Goal: Information Seeking & Learning: Learn about a topic

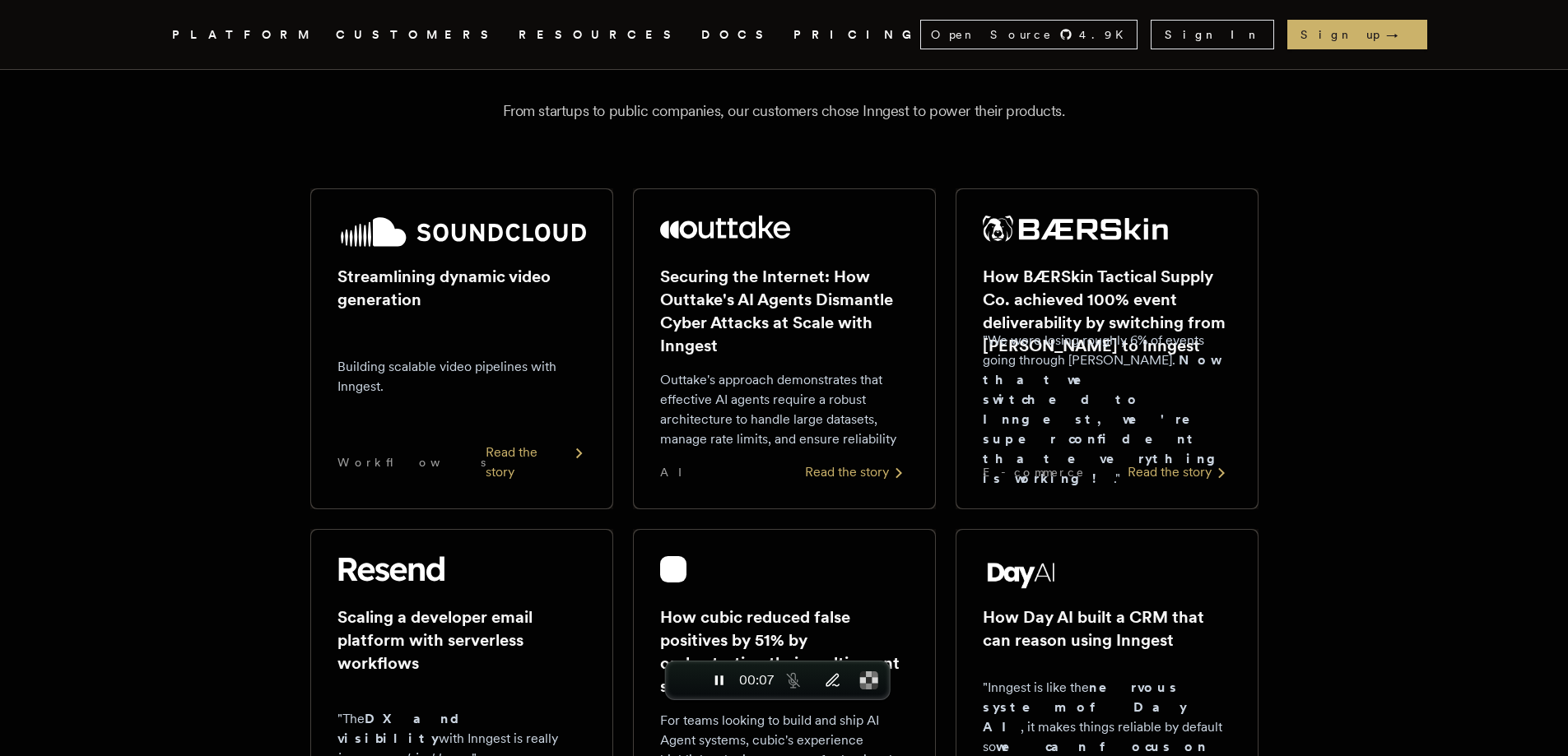
scroll to position [274, 0]
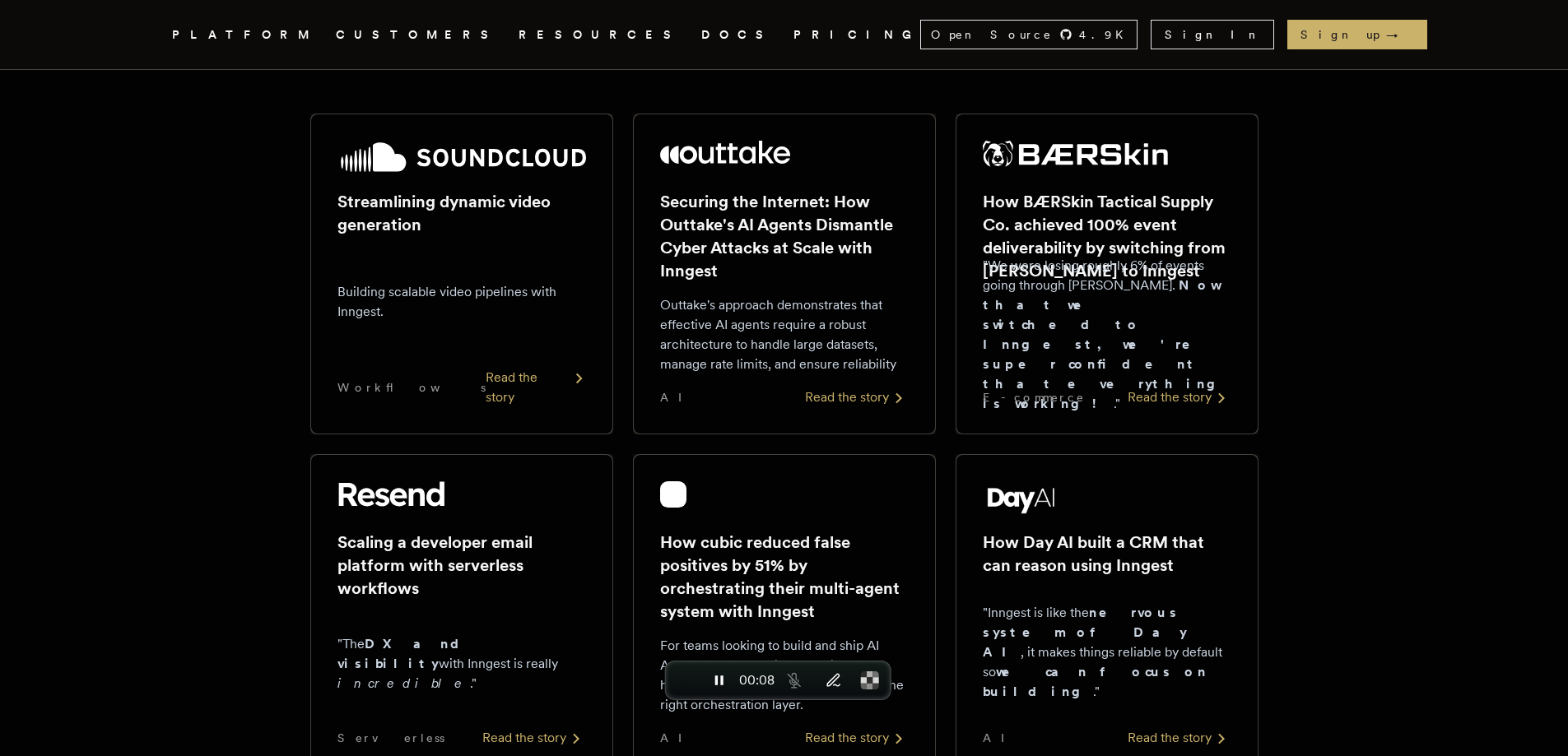
click at [518, 376] on div "Streamlining dynamic video generation Building scalable video pipelines with In…" at bounding box center [462, 274] width 249 height 267
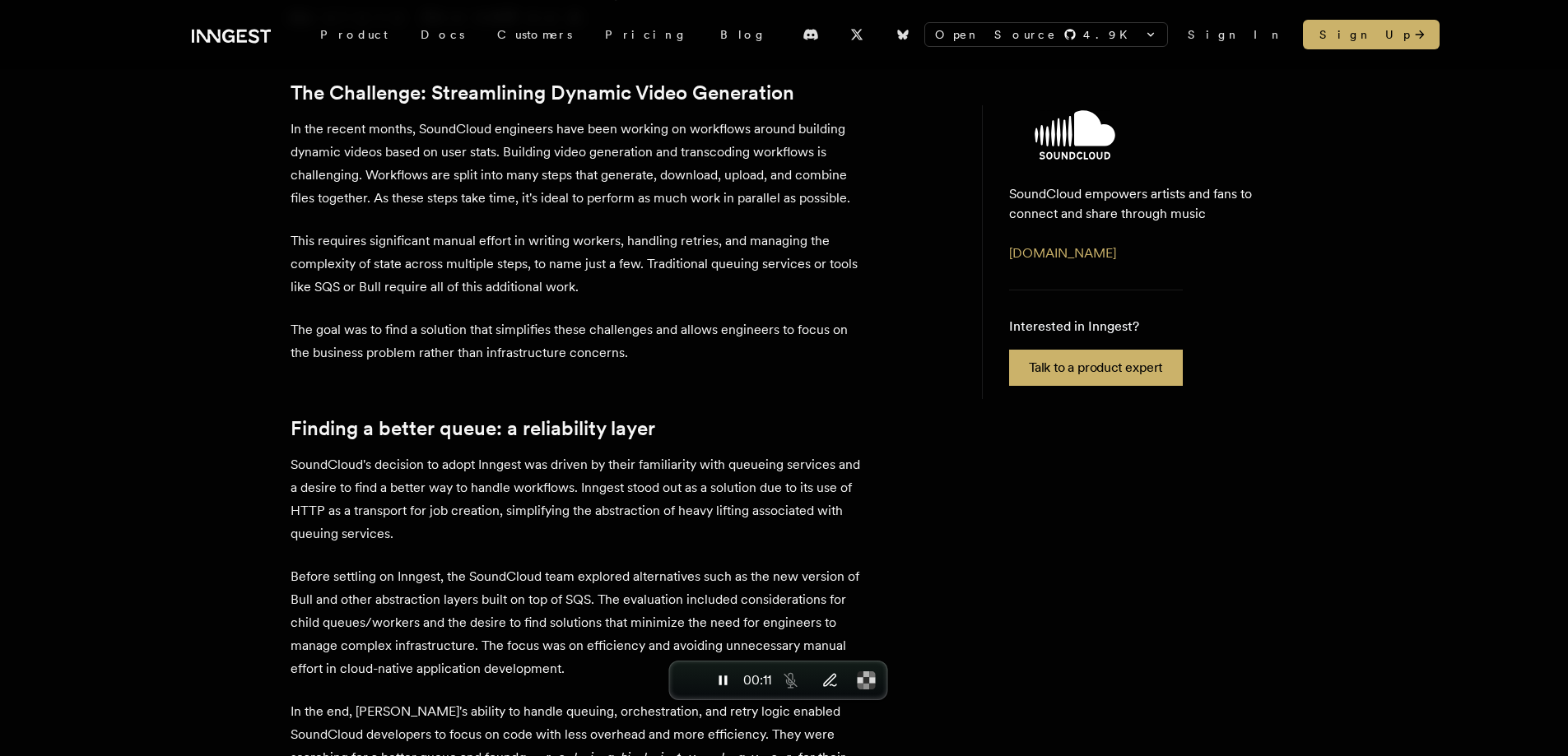
scroll to position [456, 0]
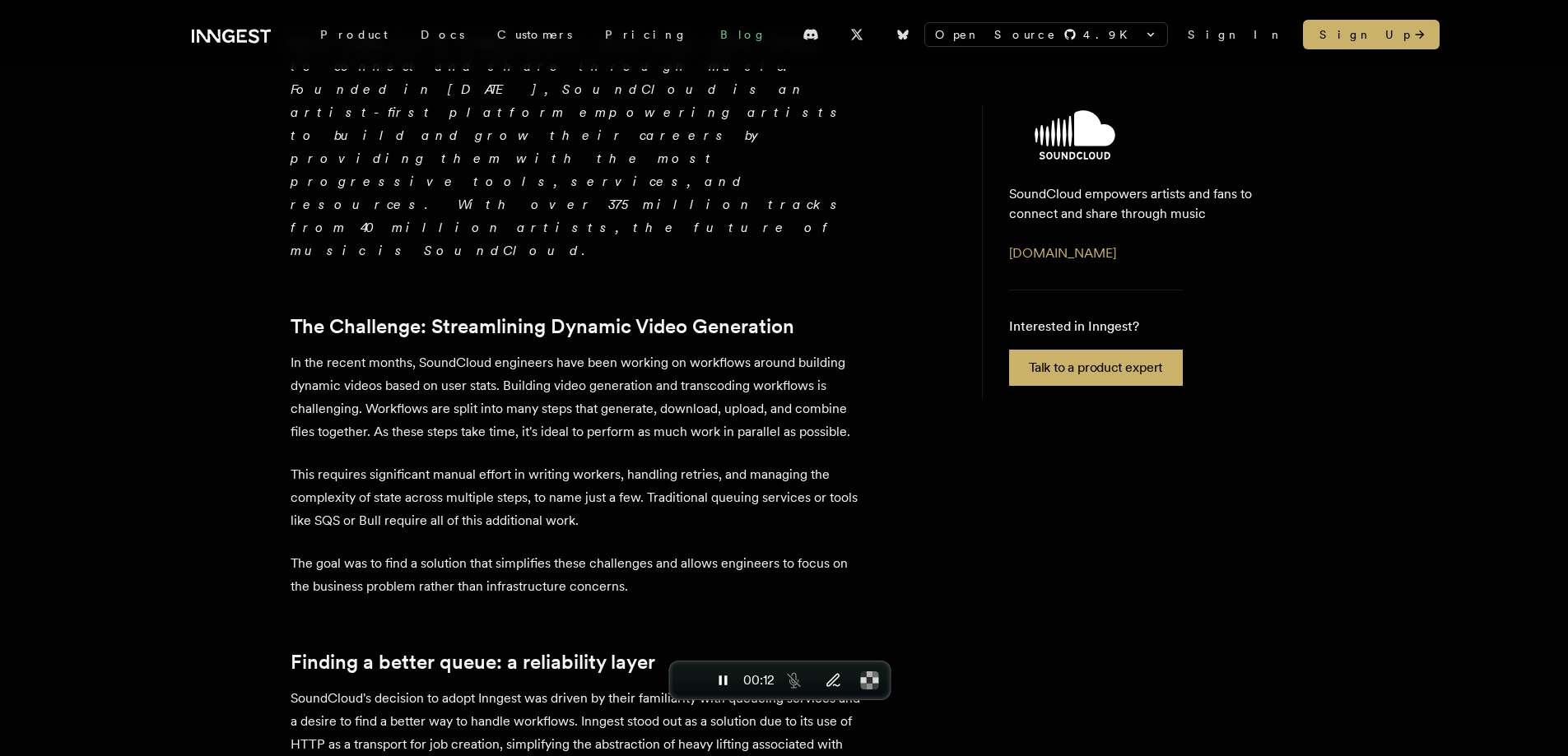
click at [703, 29] on link "Blog" at bounding box center [743, 34] width 79 height 30
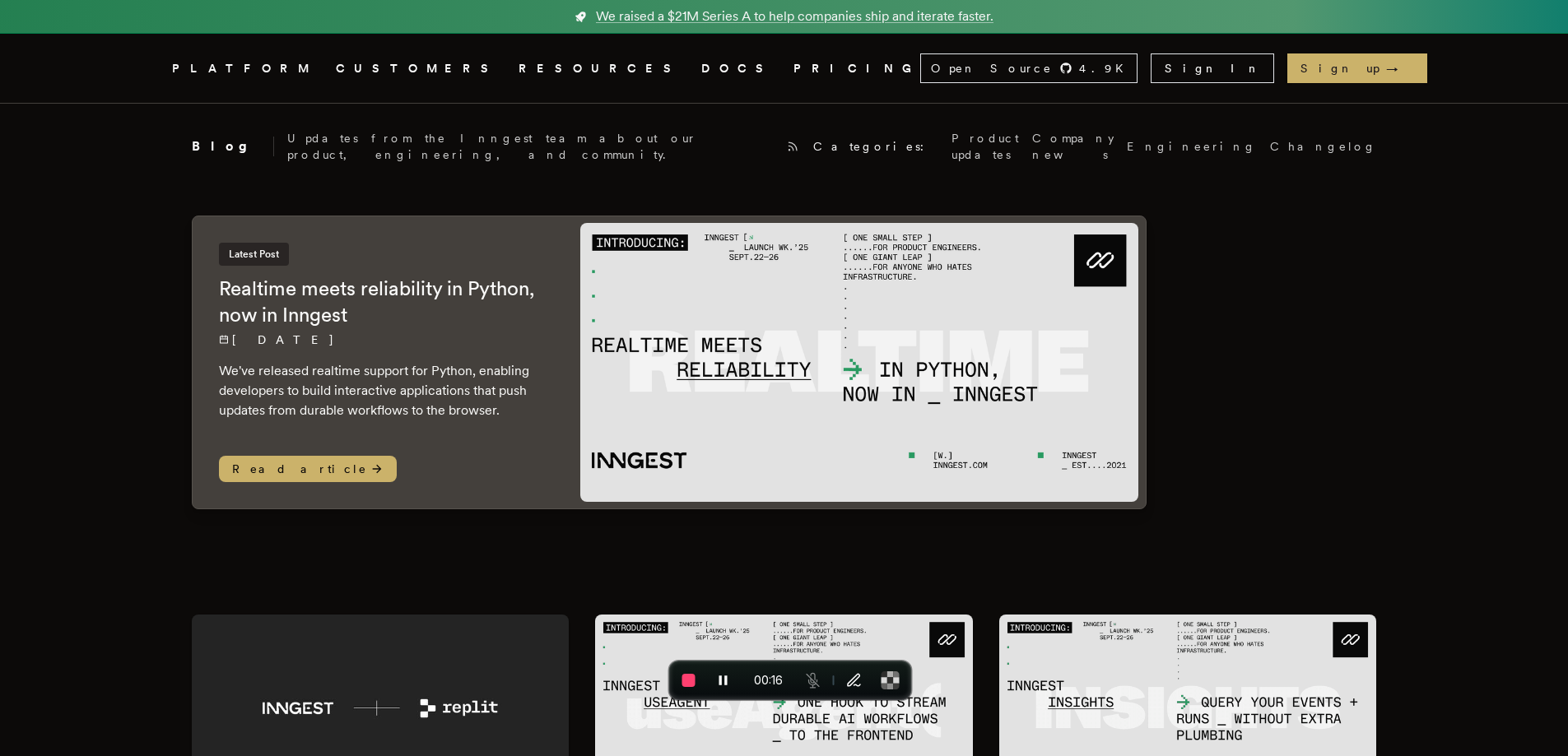
scroll to position [274, 0]
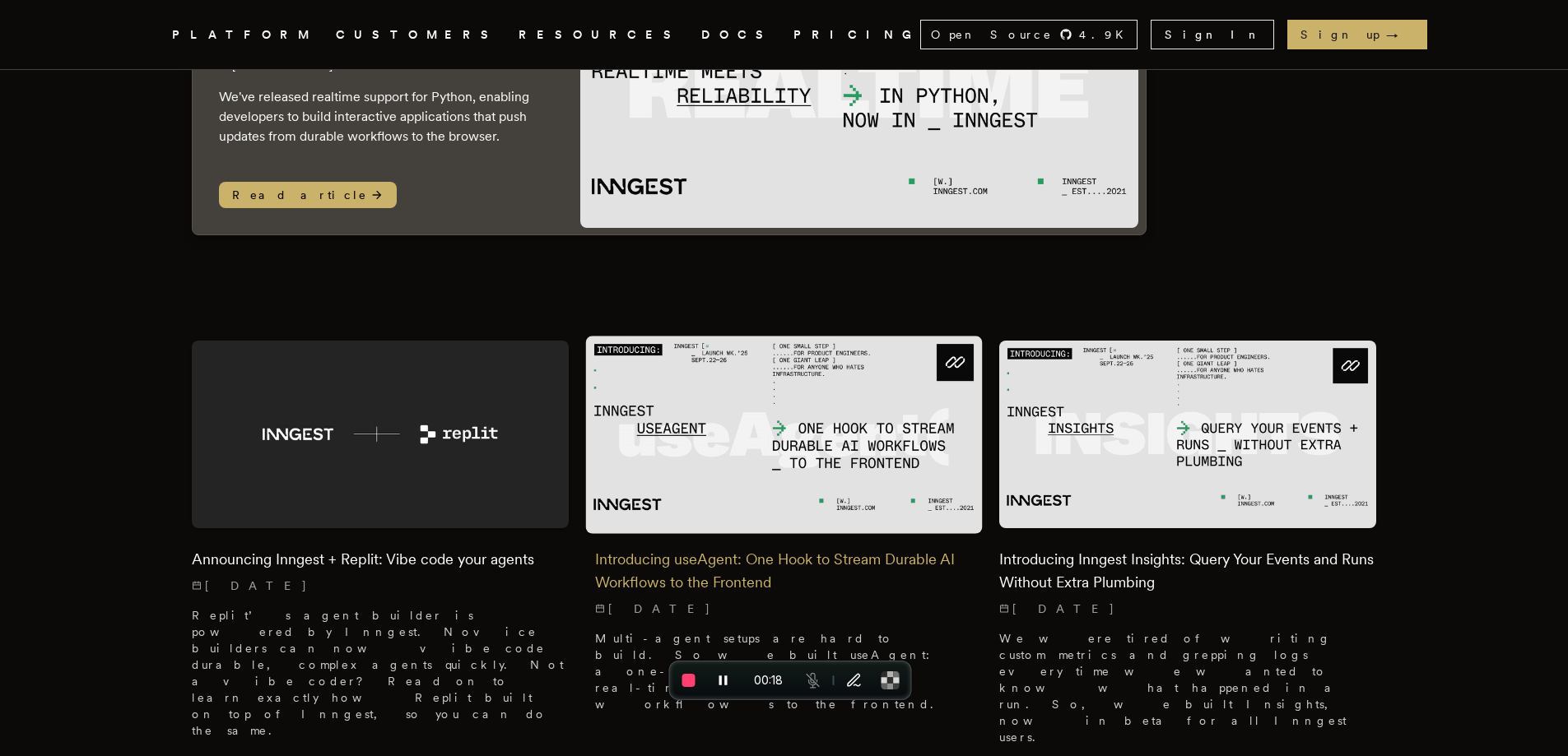
click at [755, 441] on img at bounding box center [784, 435] width 396 height 198
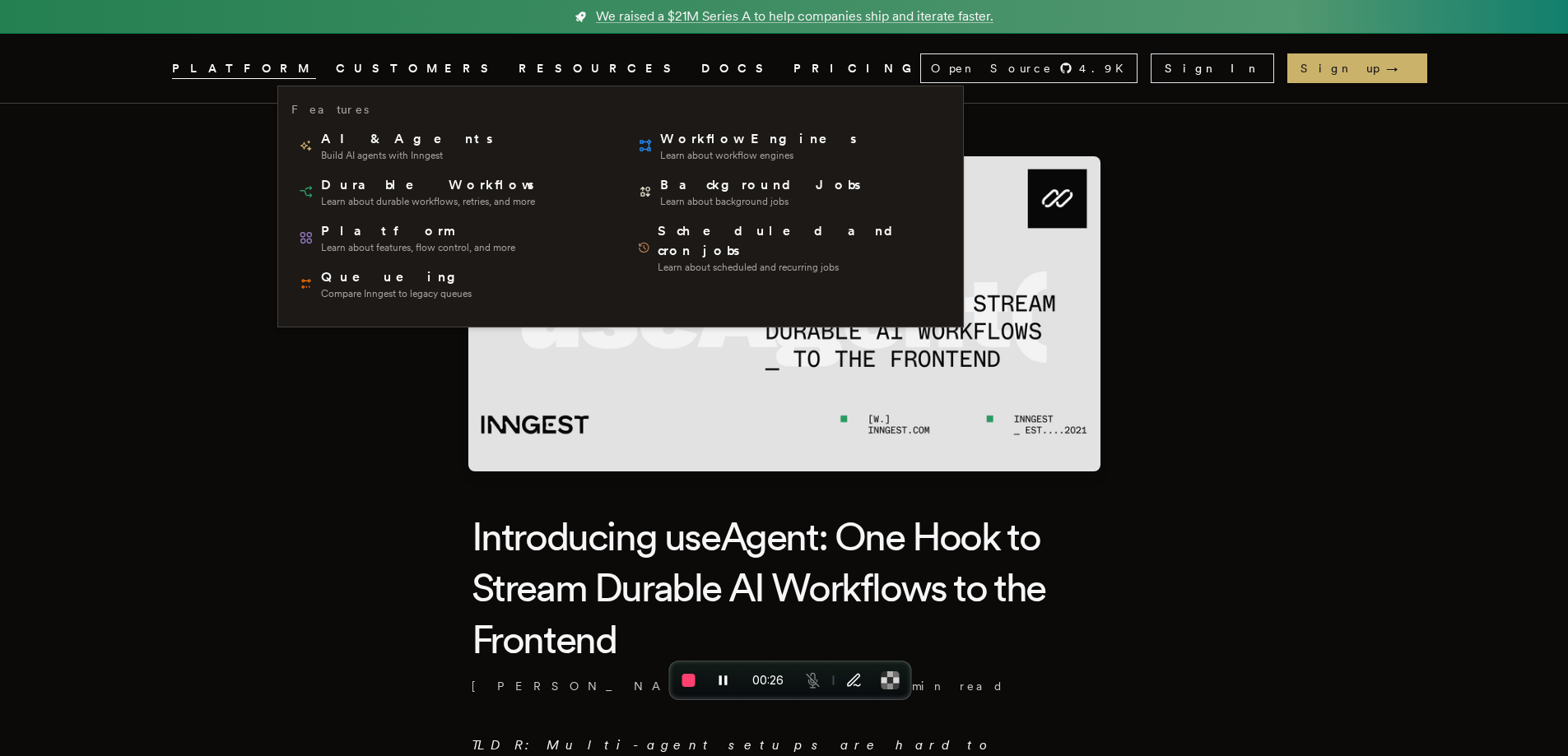
click at [316, 74] on icon "Global" at bounding box center [316, 67] width 0 height 13
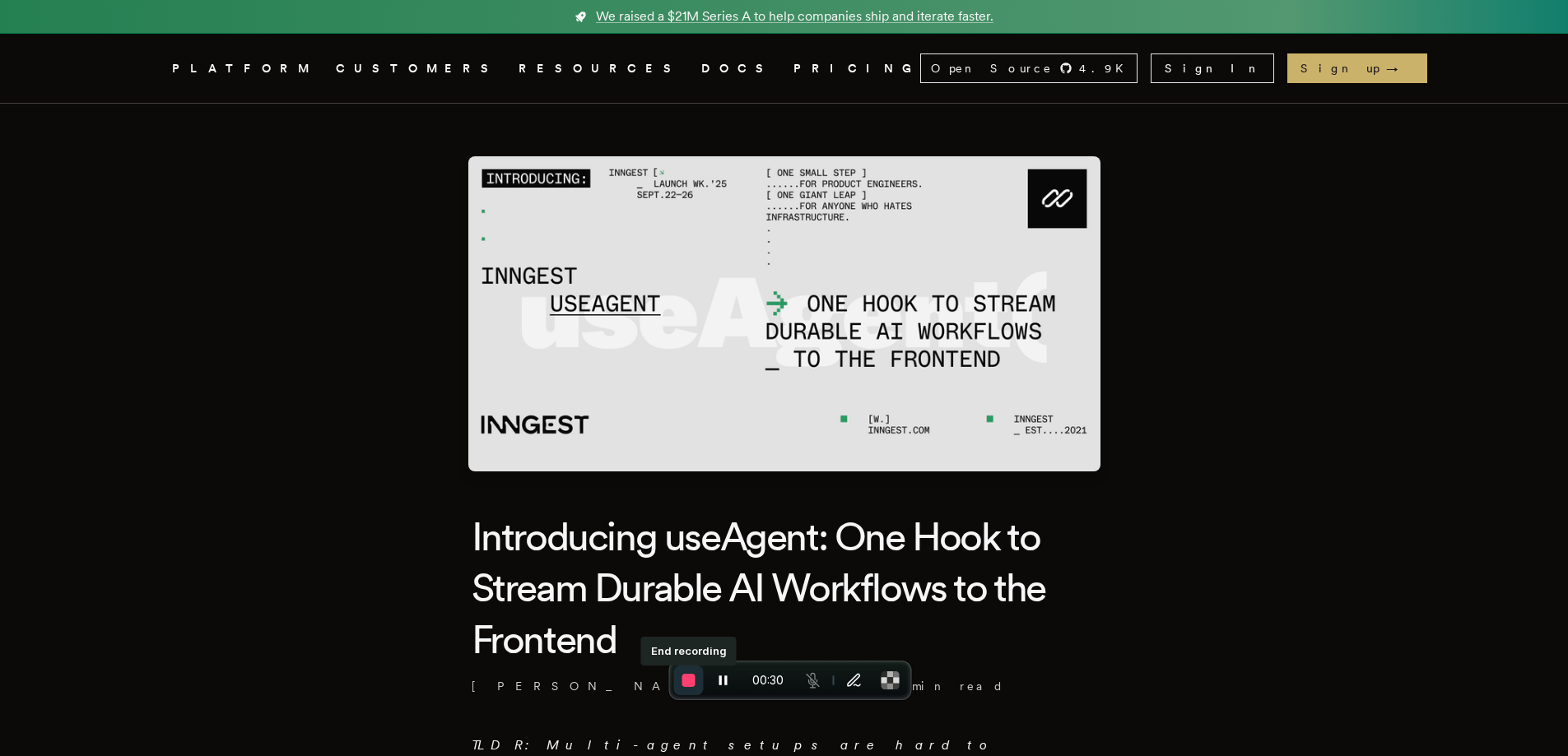
click at [702, 687] on button "End recording" at bounding box center [689, 680] width 30 height 30
drag, startPoint x: 1172, startPoint y: 436, endPoint x: 1223, endPoint y: 268, distance: 175.6
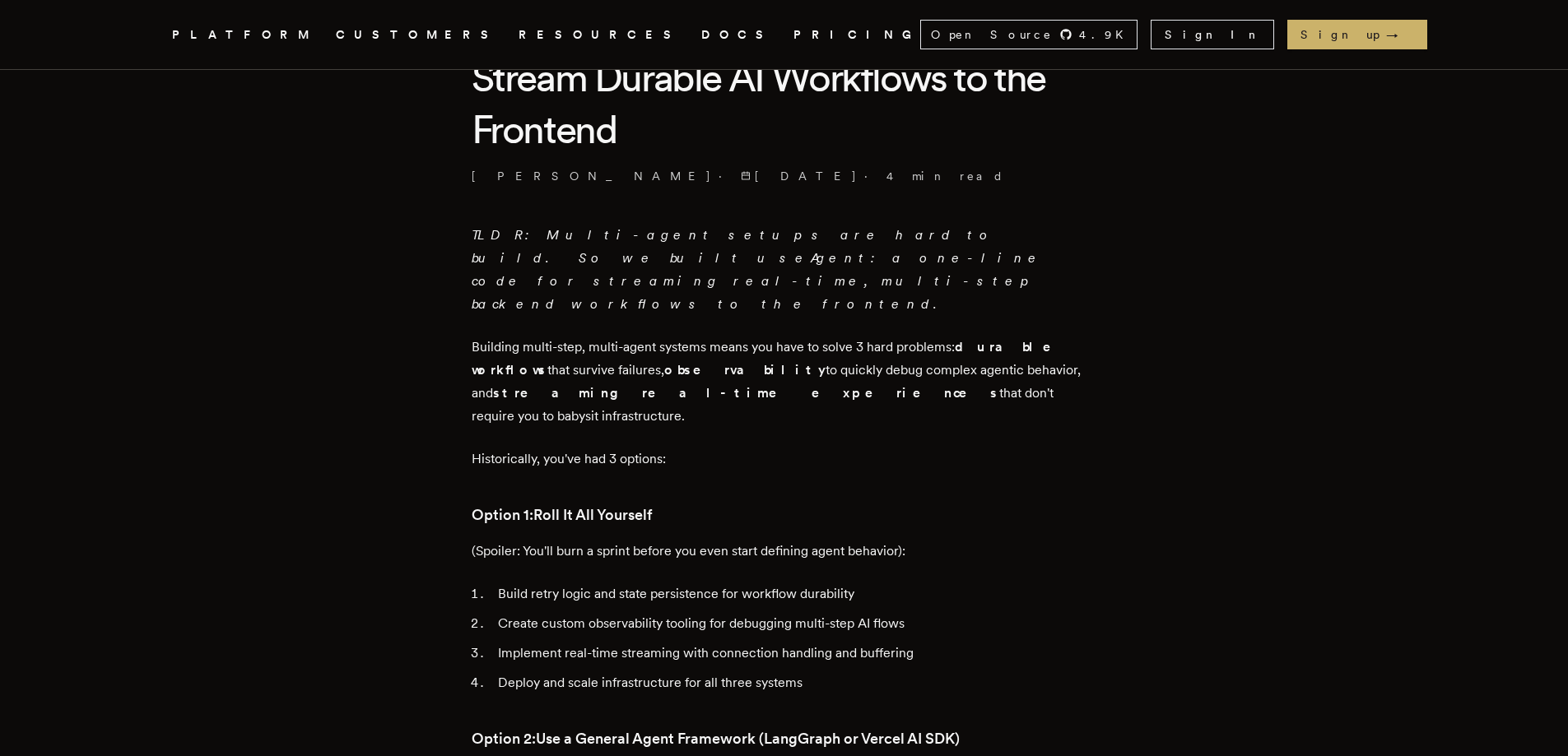
scroll to position [579, 0]
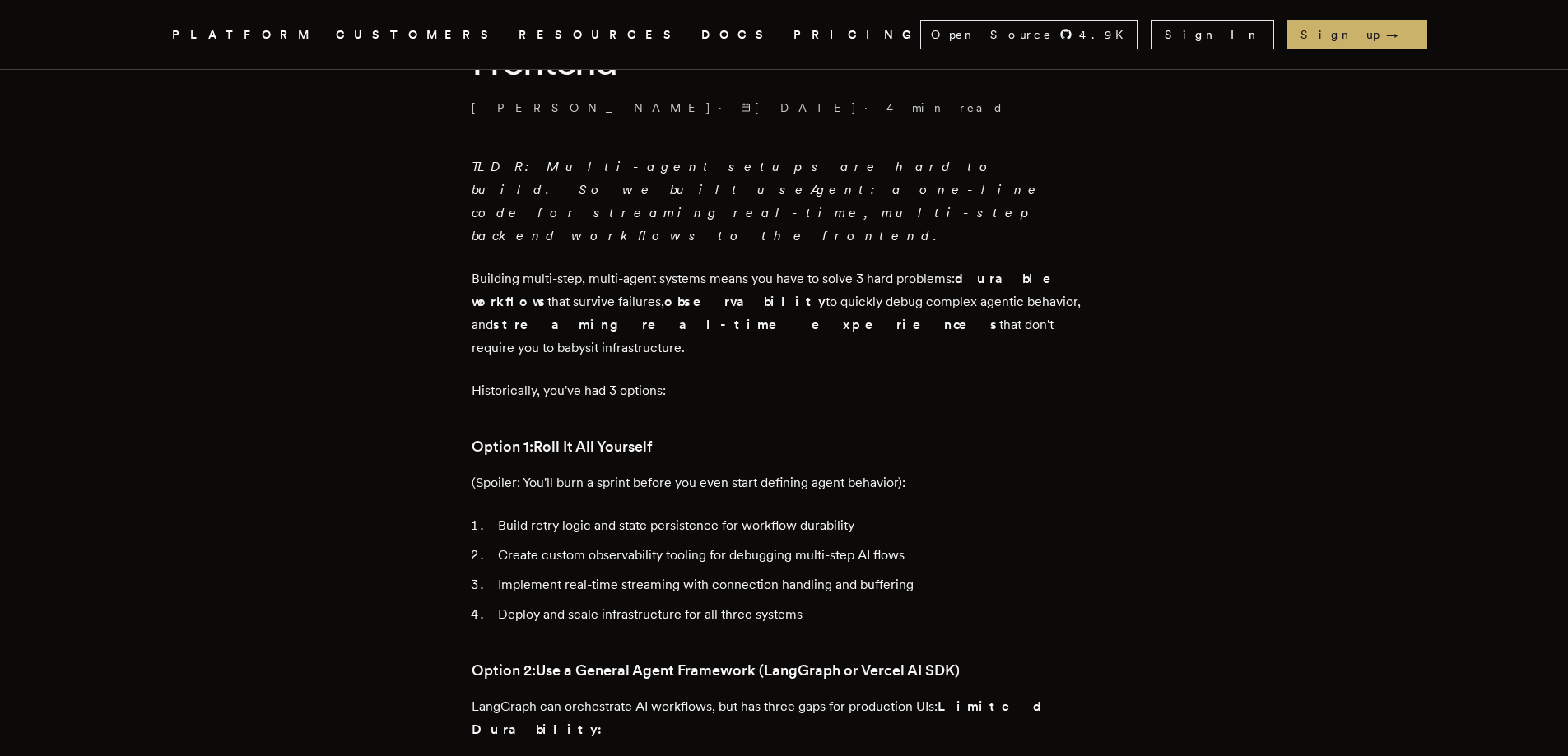
drag, startPoint x: 170, startPoint y: 103, endPoint x: 1175, endPoint y: 729, distance: 1184.0
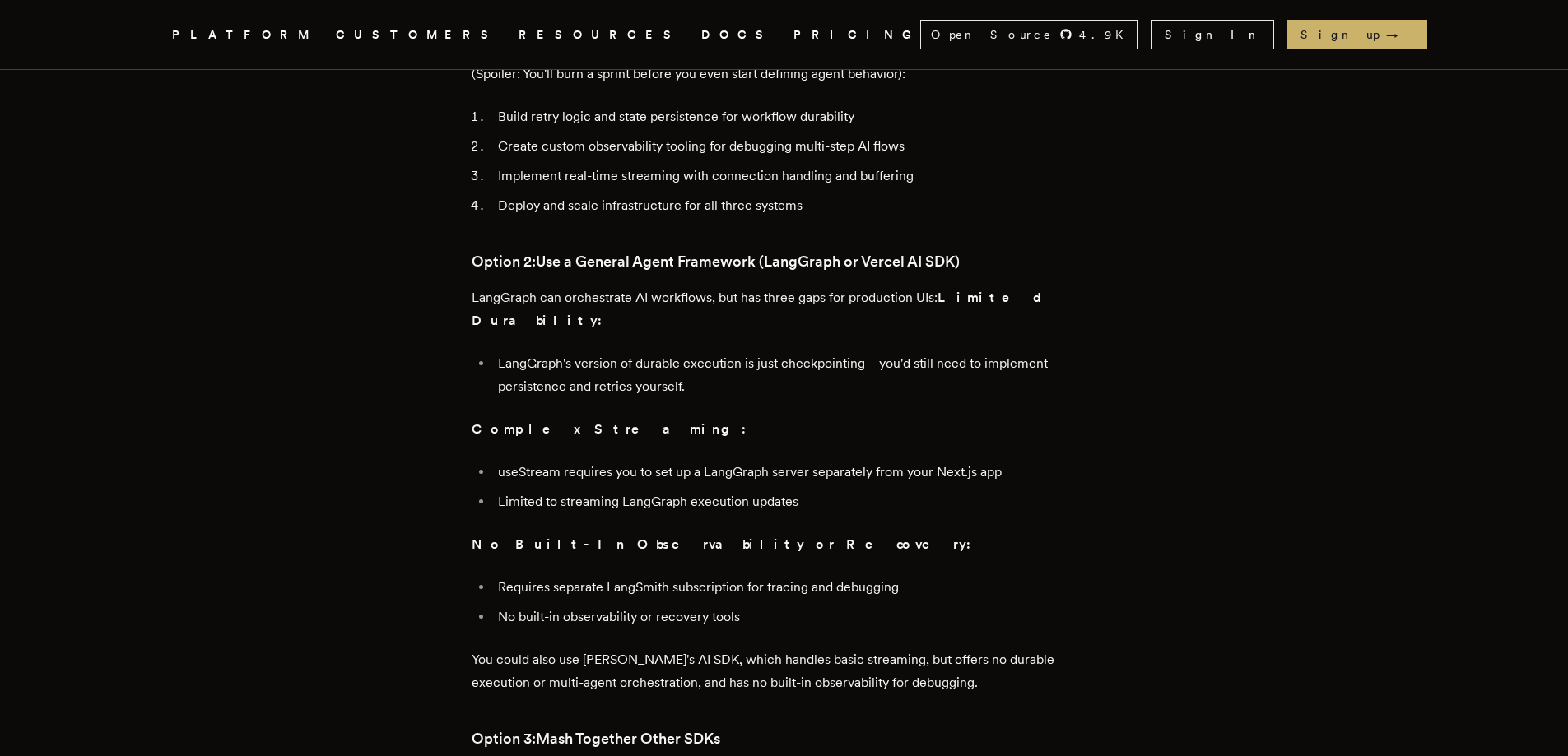
scroll to position [1401, 0]
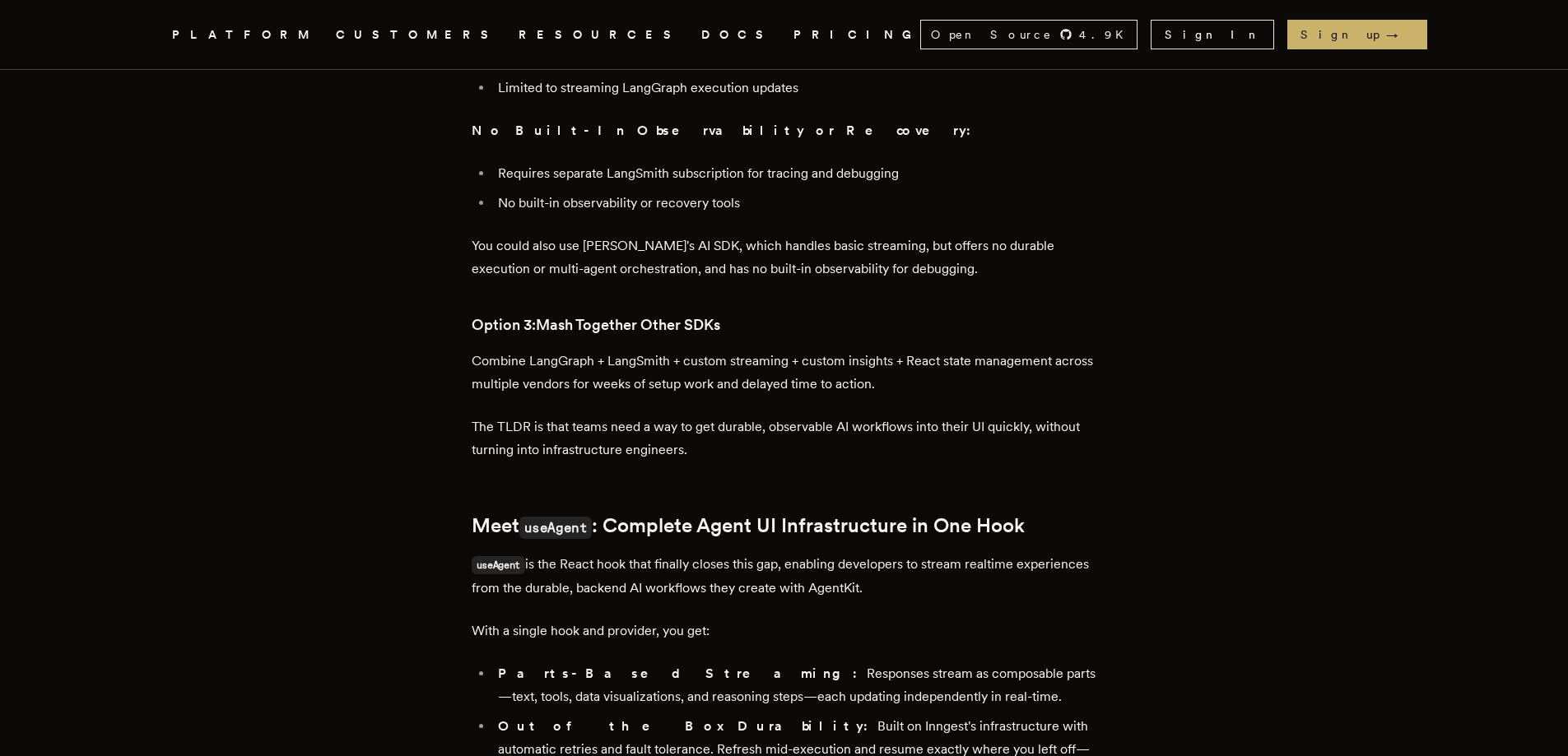
click at [620, 41] on icon "Global" at bounding box center [671, 96] width 103 height 136
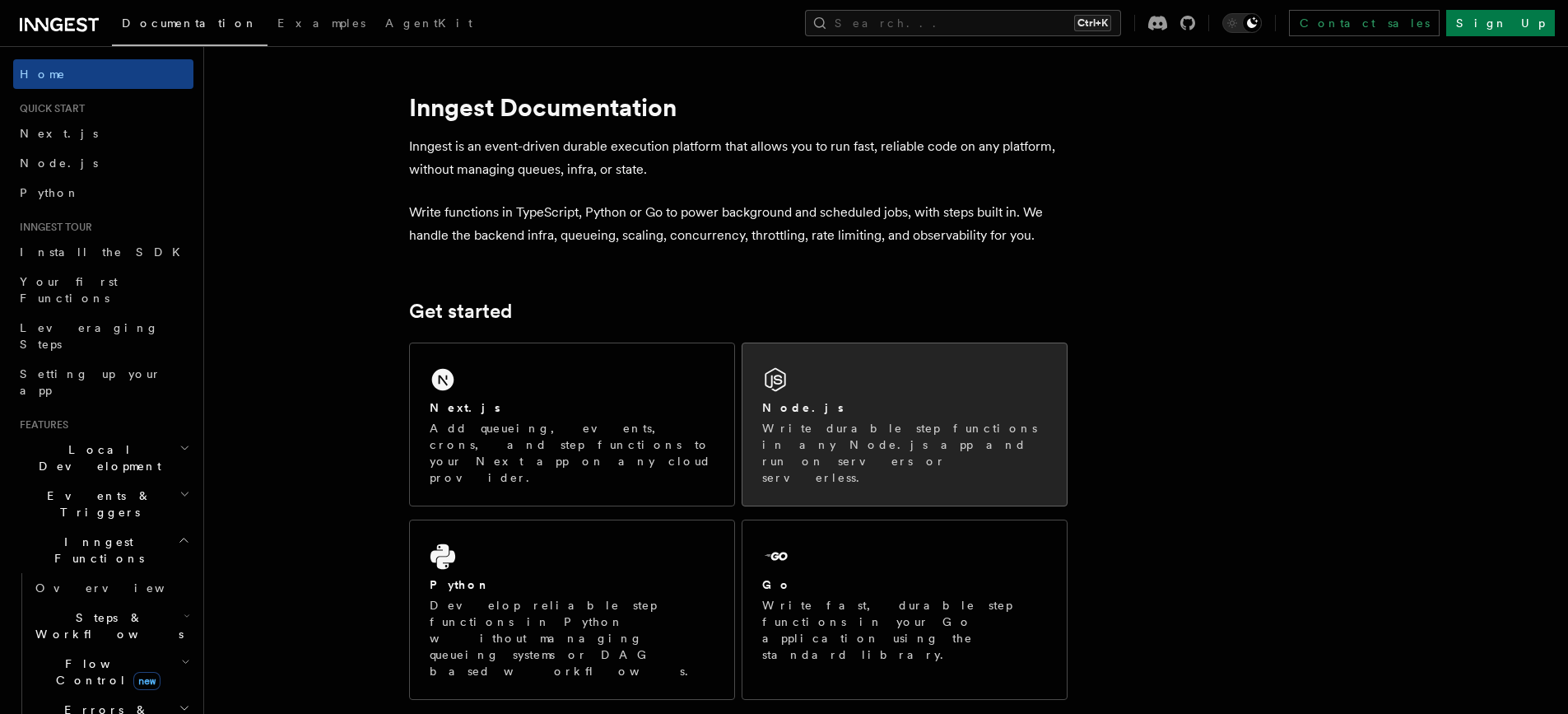
click at [839, 381] on div "Node.js Write durable step functions in any Node.js app and run on servers or s…" at bounding box center [905, 425] width 324 height 162
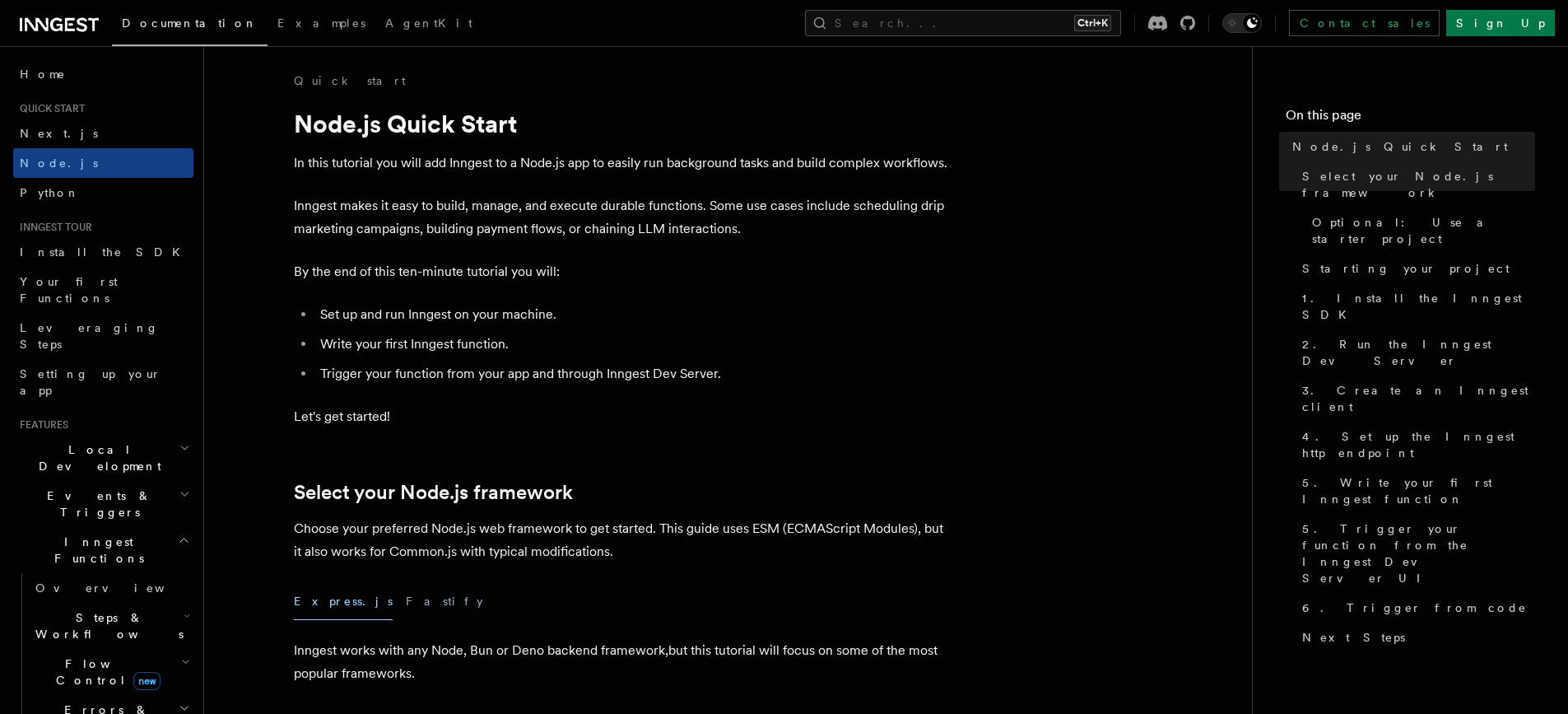
click at [107, 655] on span "Flow Control new" at bounding box center [105, 671] width 153 height 33
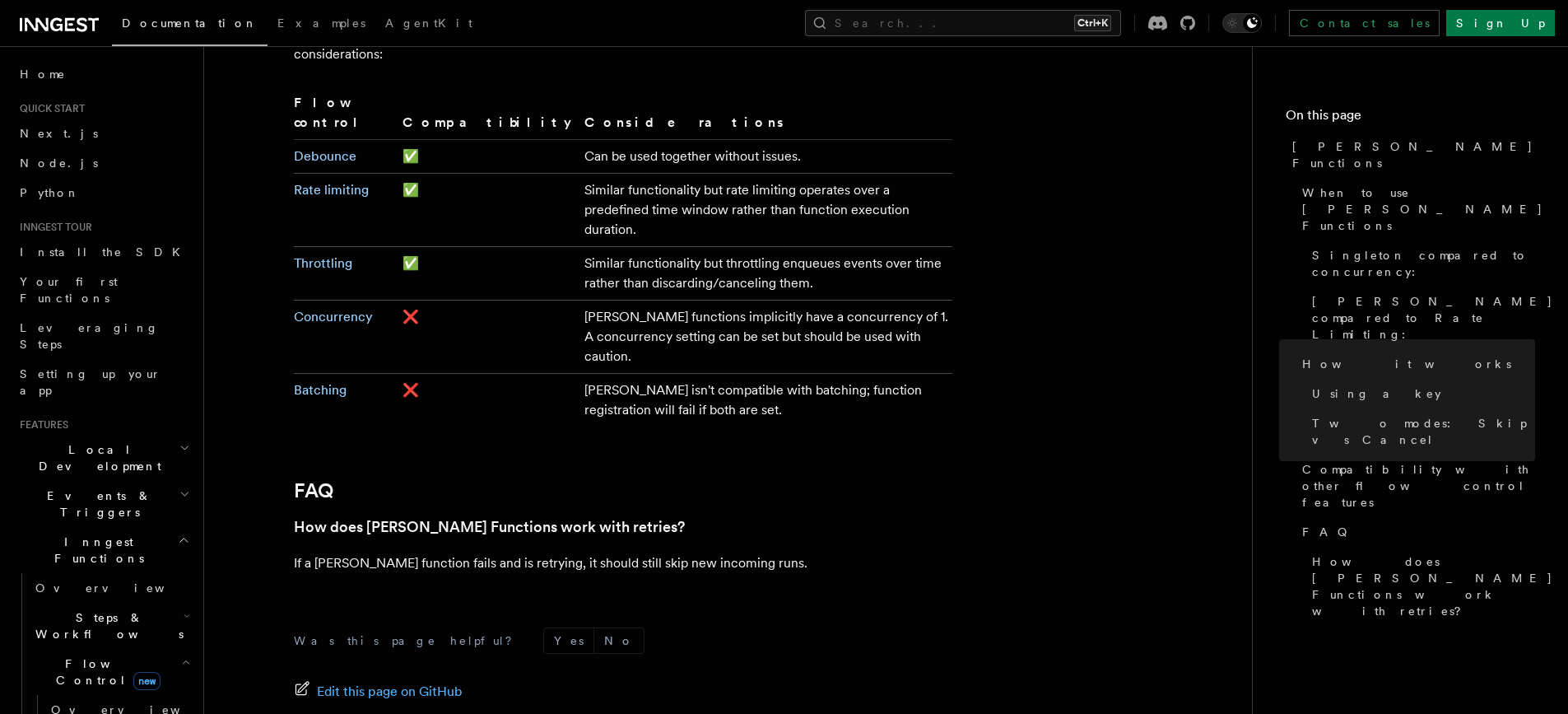
scroll to position [2850, 0]
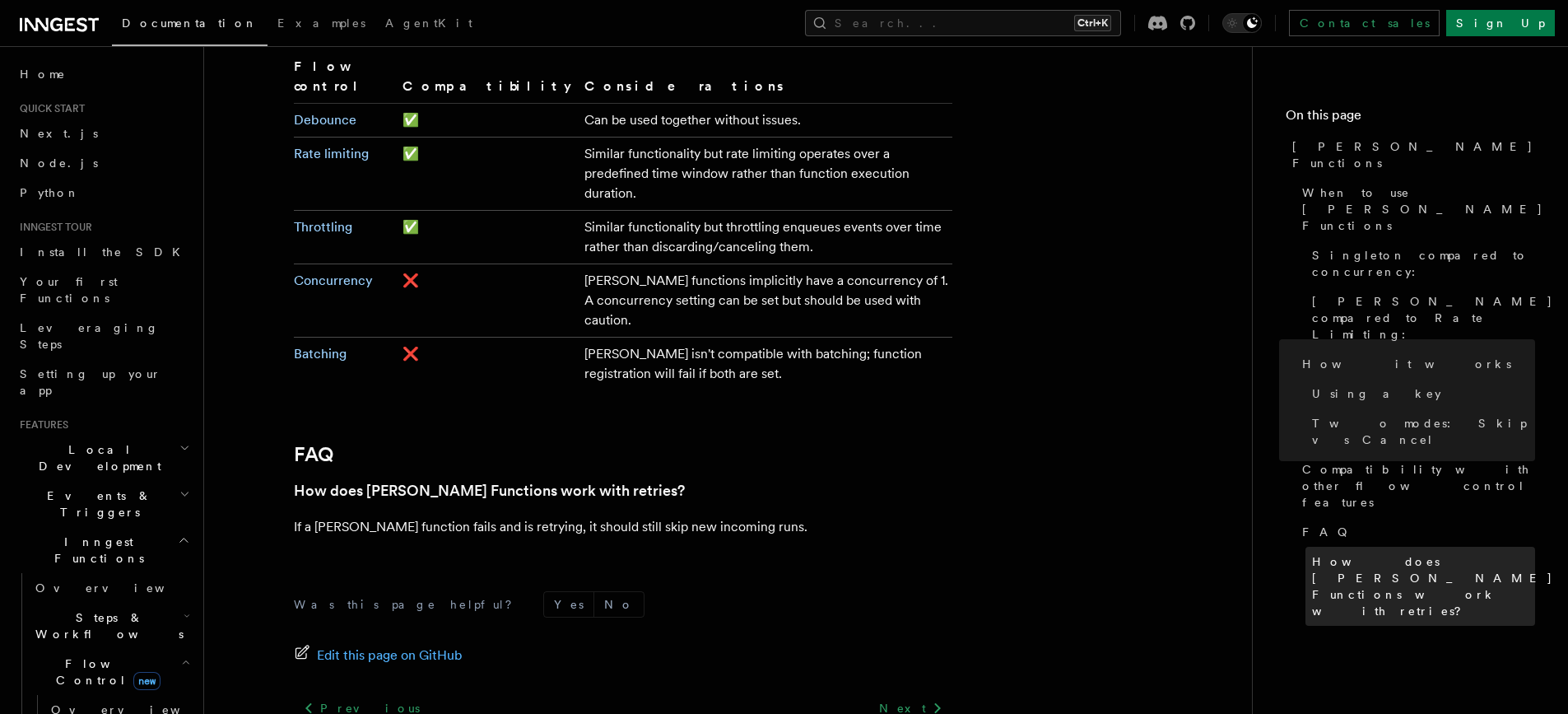
click at [1415, 554] on span "How does [PERSON_NAME] Functions work with retries?" at bounding box center [1432, 586] width 241 height 66
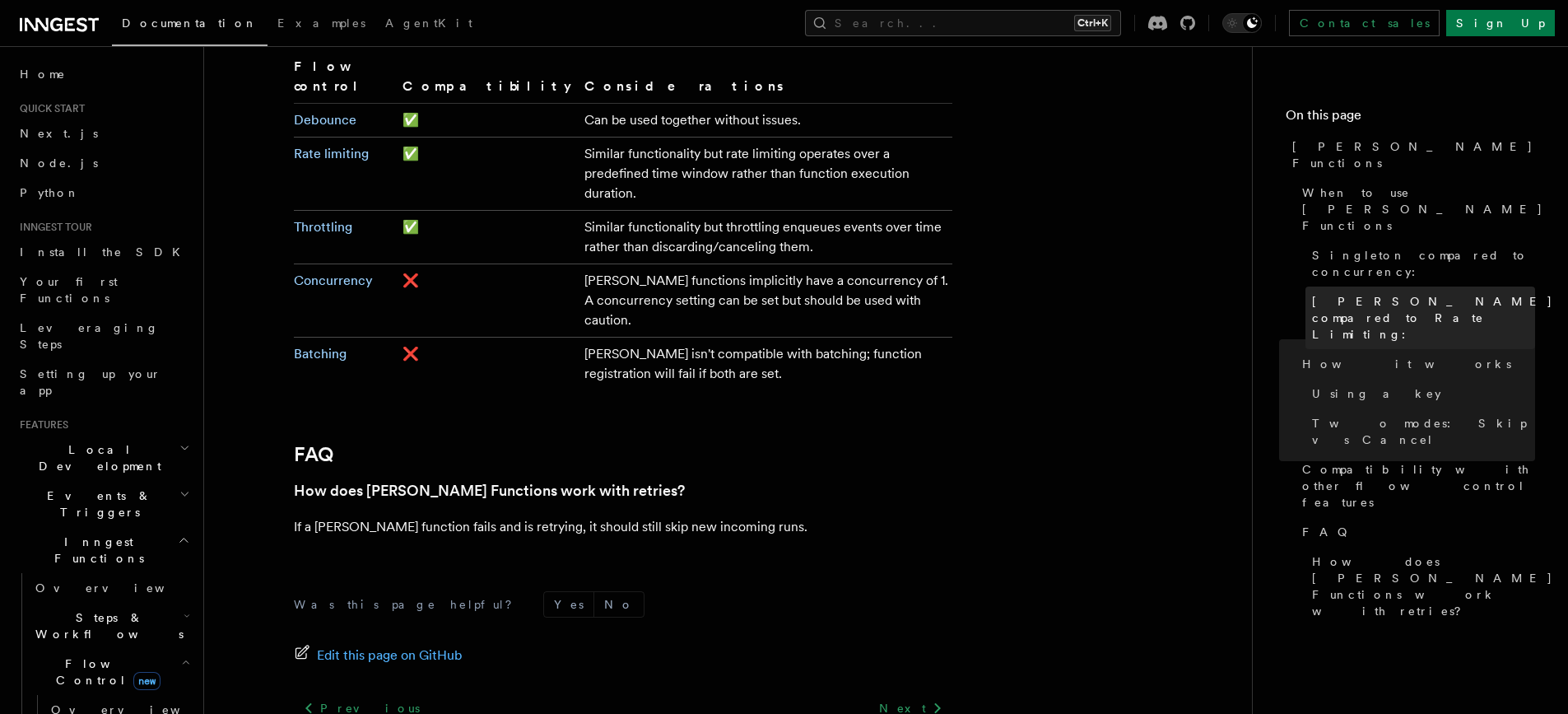
click at [1352, 287] on link "[PERSON_NAME] compared to Rate Limiting:" at bounding box center [1420, 317] width 229 height 62
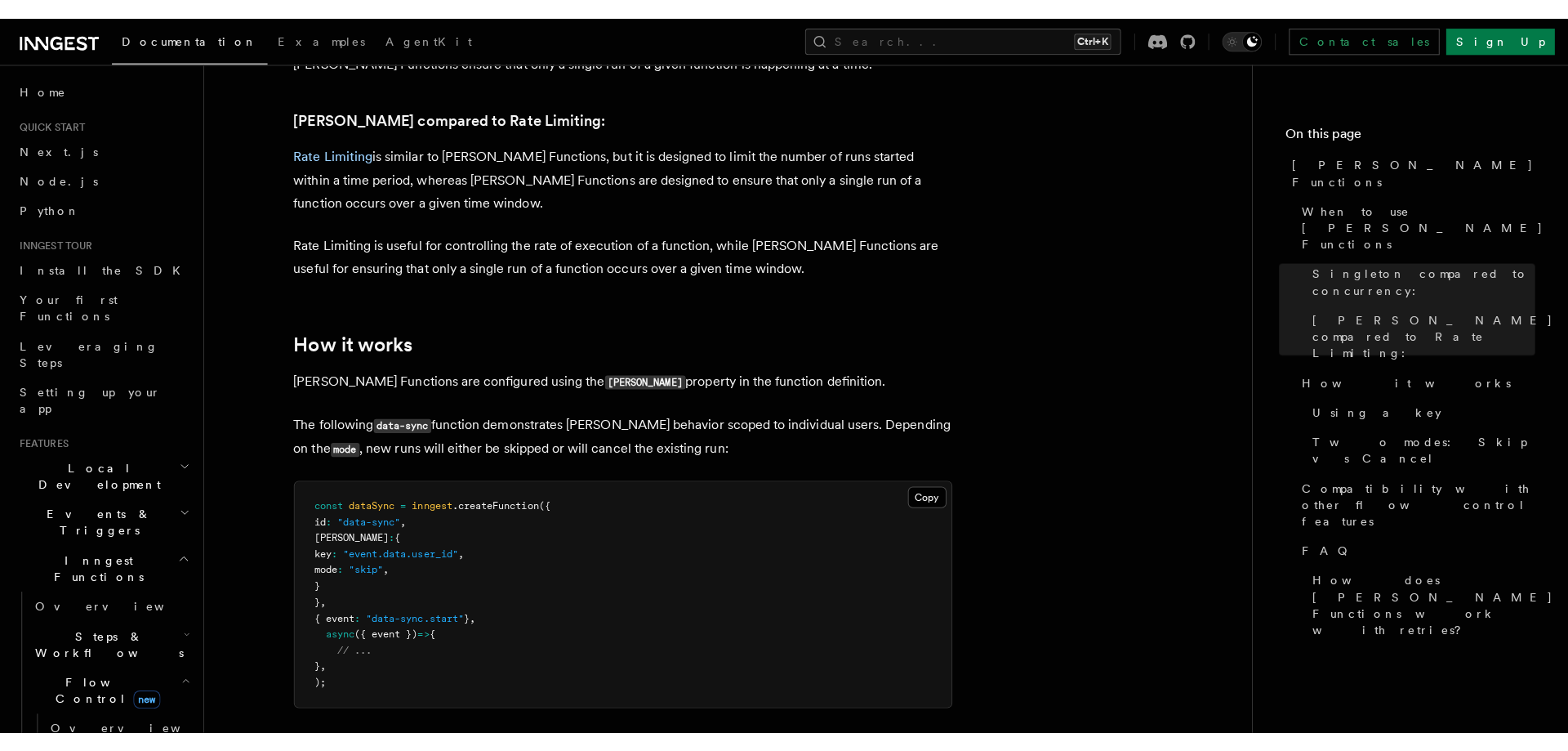
scroll to position [923, 0]
